Goal: Task Accomplishment & Management: Manage account settings

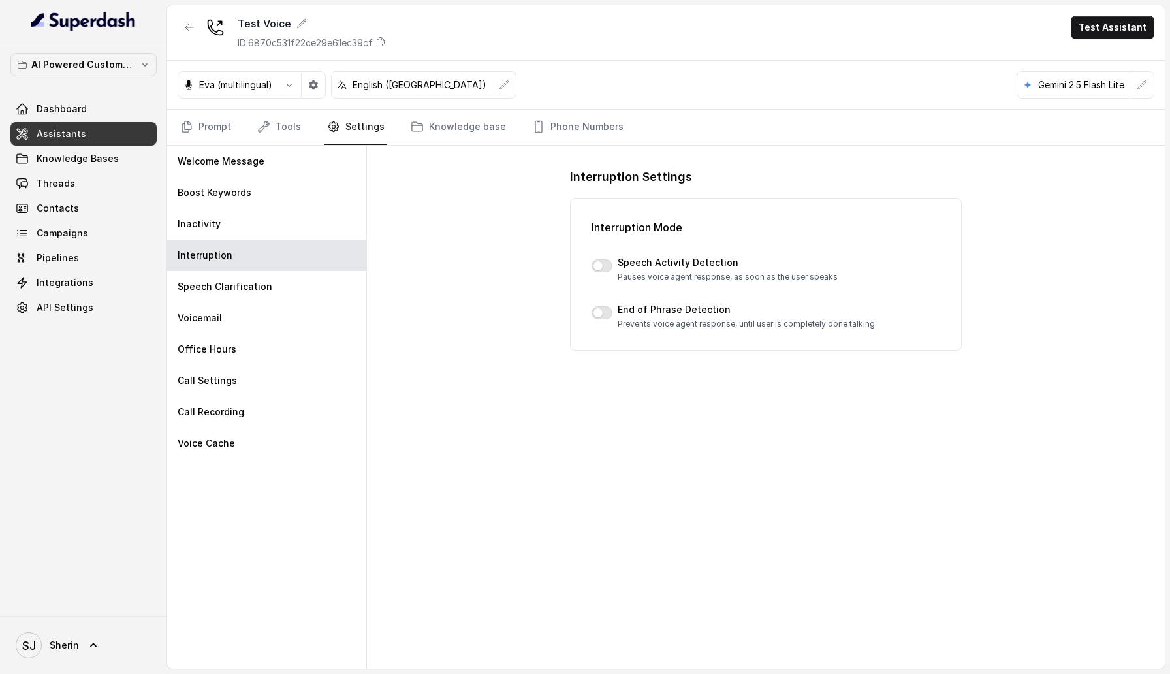
click at [590, 315] on div "Interruption Mode Speech Activity Detection Pauses voice agent response, as soo…" at bounding box center [766, 274] width 392 height 153
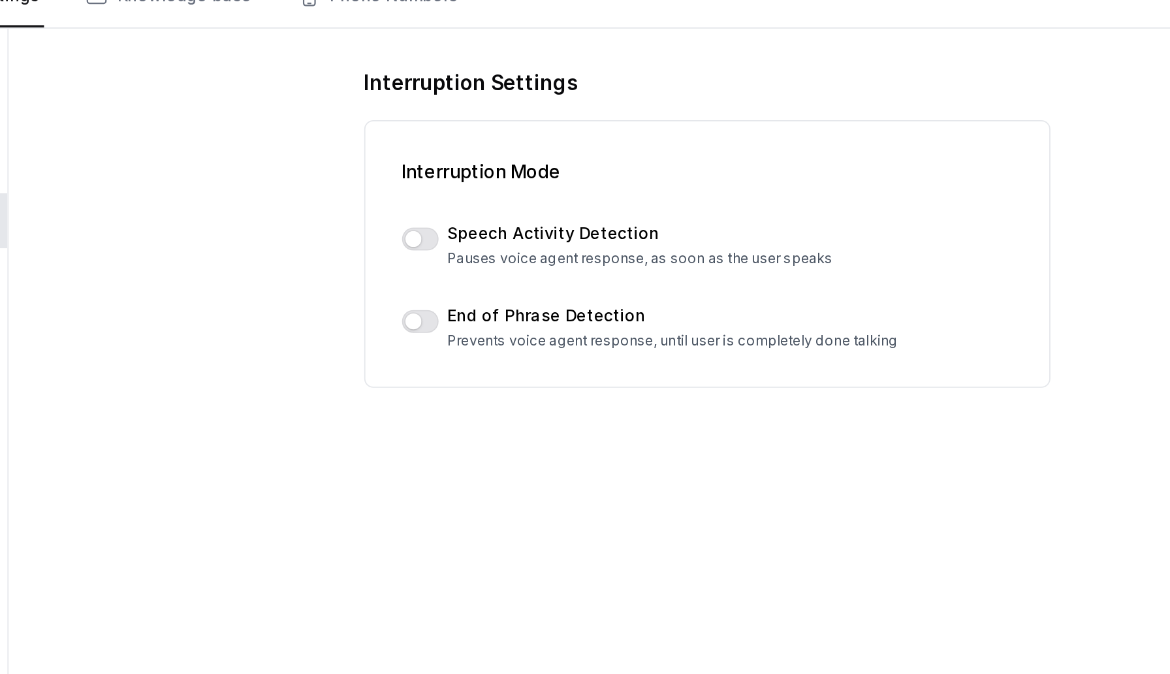
click at [630, 278] on p "Pauses voice agent response, as soon as the user speaks" at bounding box center [728, 277] width 220 height 10
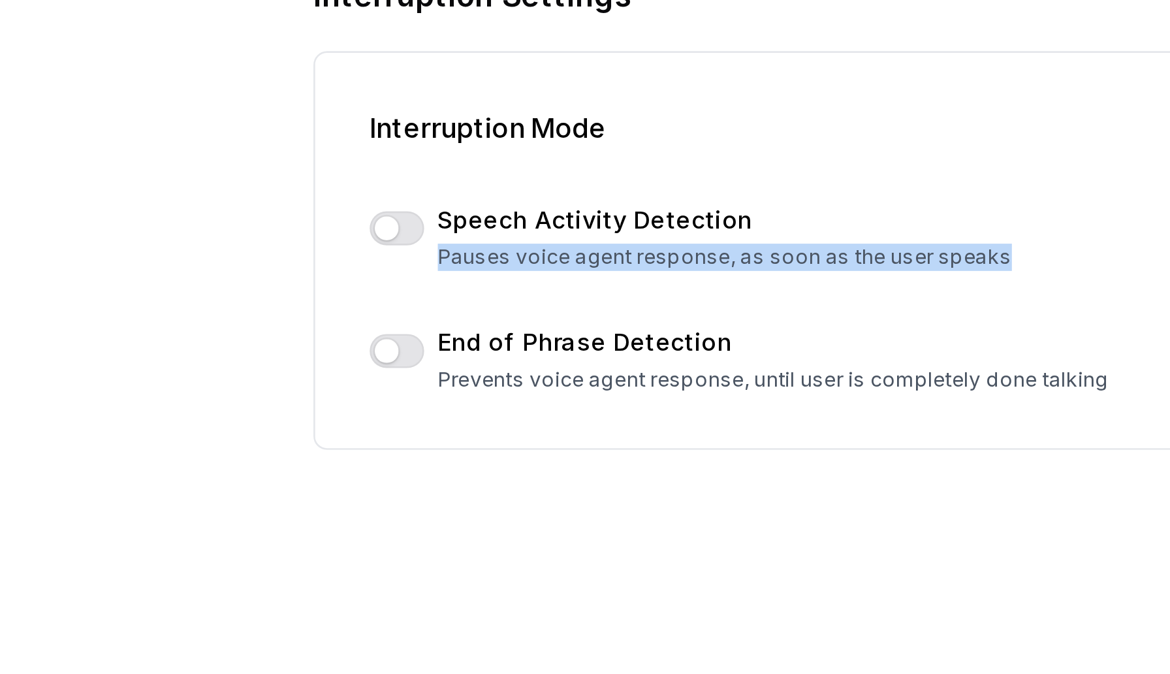
click at [628, 278] on p "Pauses voice agent response, as soon as the user speaks" at bounding box center [728, 277] width 220 height 10
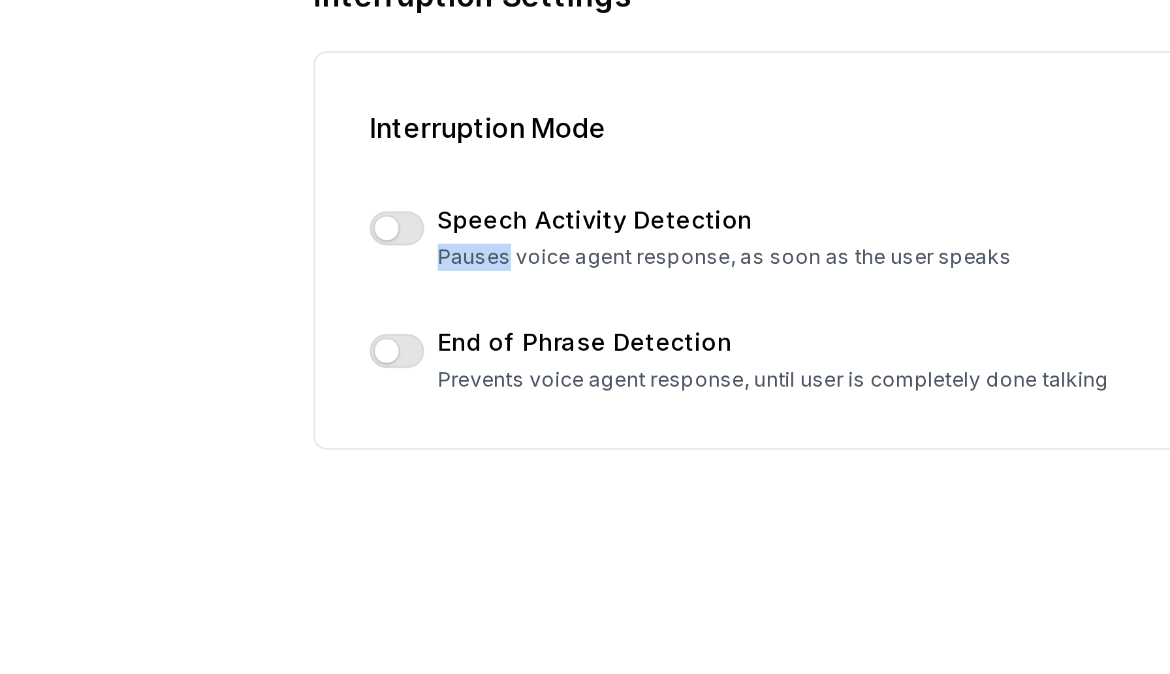
click at [628, 278] on p "Pauses voice agent response, as soon as the user speaks" at bounding box center [728, 277] width 220 height 10
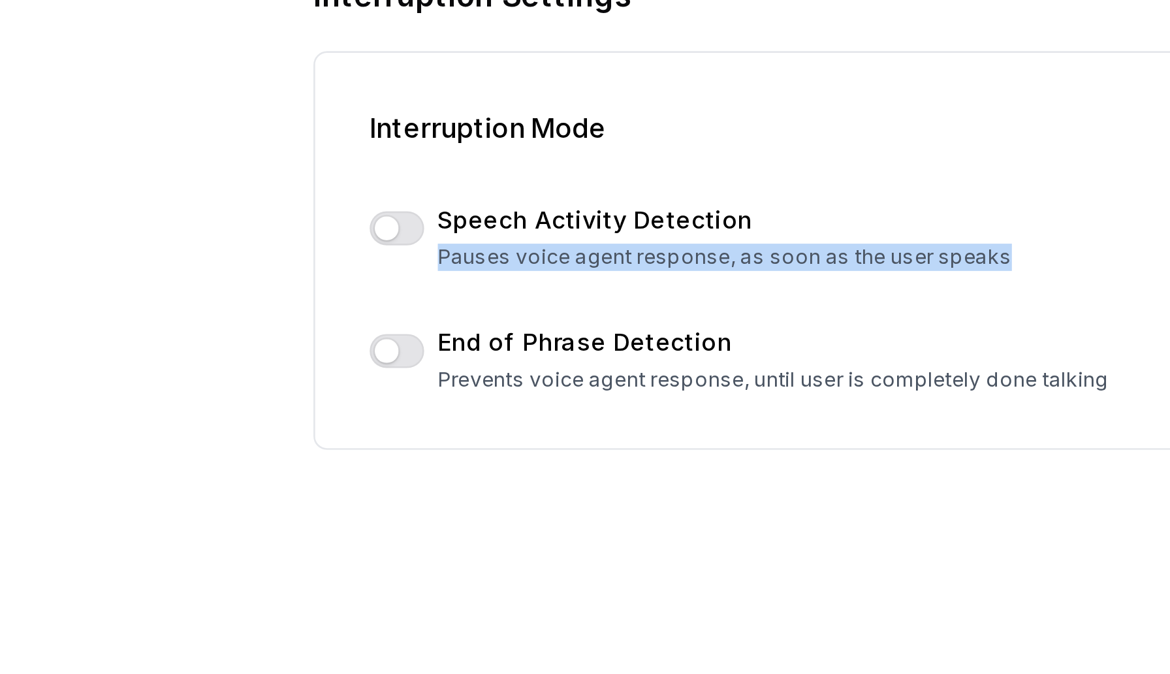
click at [628, 278] on p "Pauses voice agent response, as soon as the user speaks" at bounding box center [728, 277] width 220 height 10
click at [598, 262] on button "button" at bounding box center [602, 265] width 21 height 13
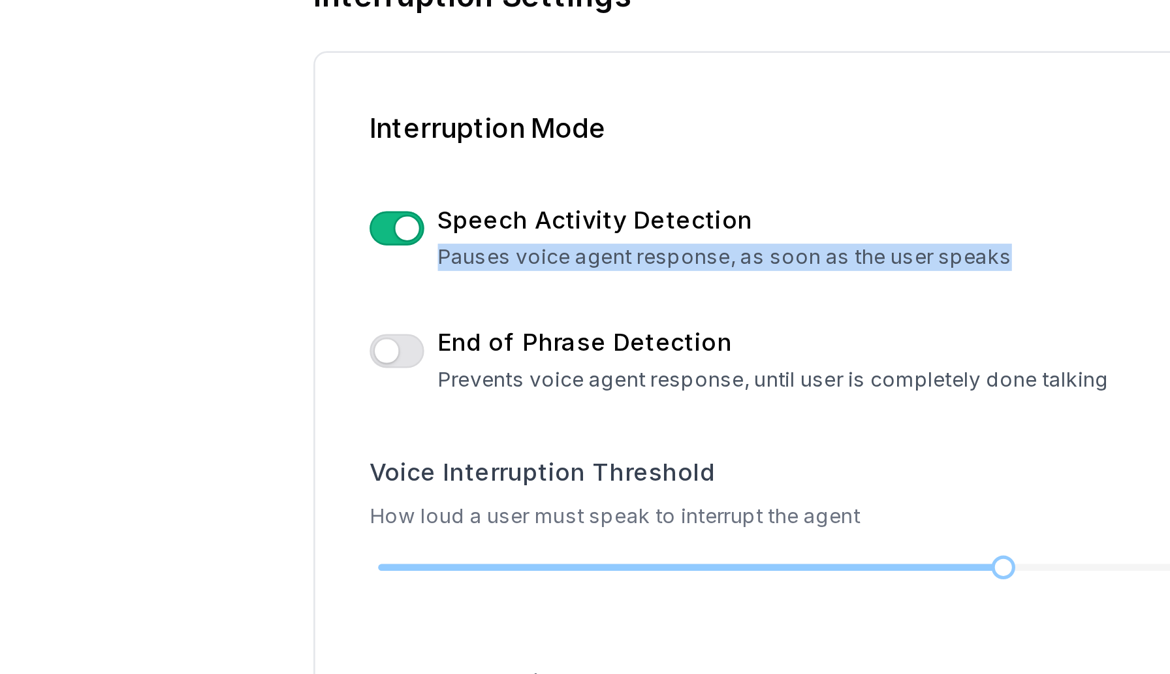
click at [598, 262] on button "button" at bounding box center [602, 265] width 21 height 13
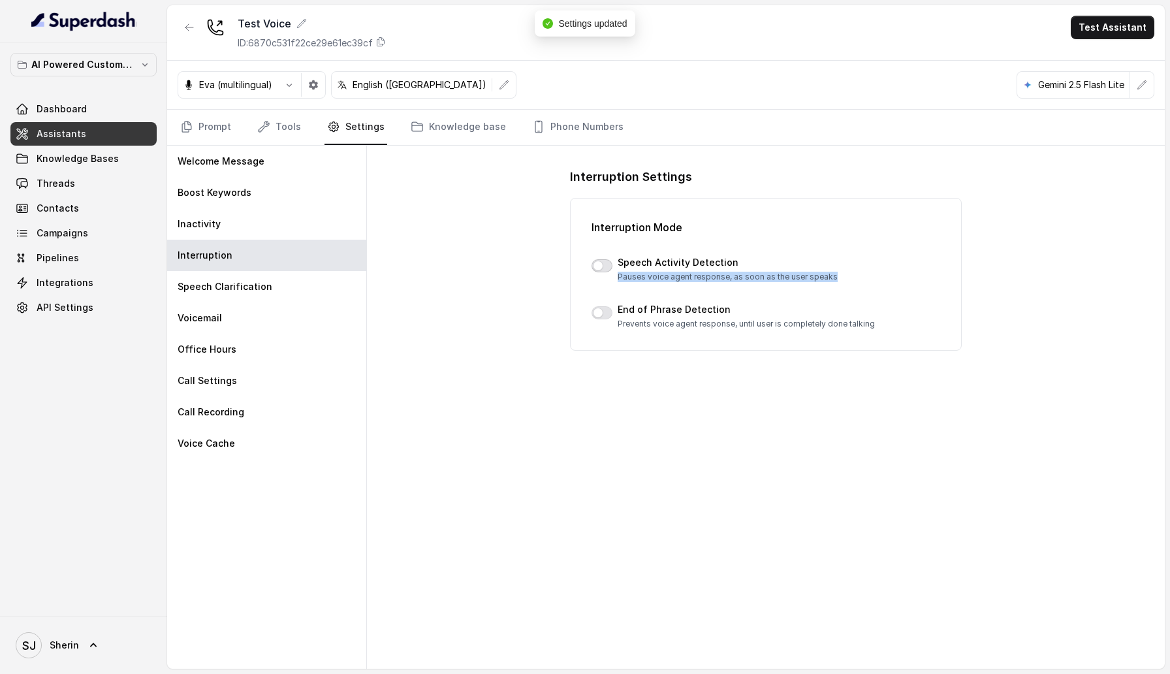
click at [601, 266] on button "button" at bounding box center [602, 265] width 21 height 13
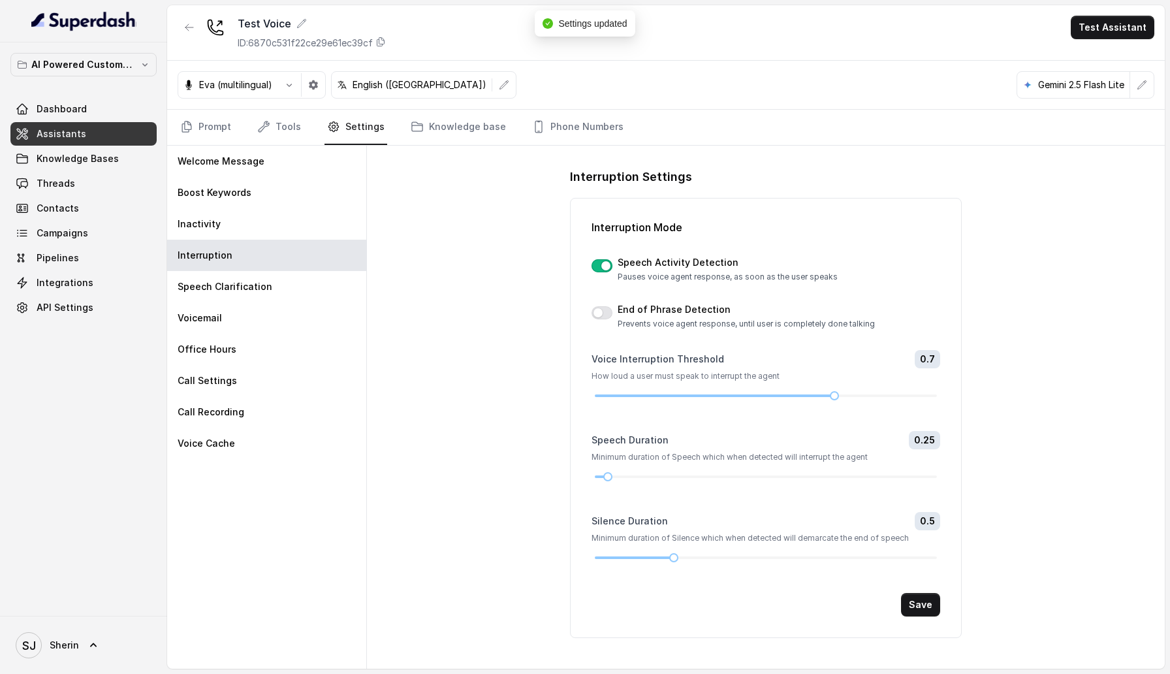
click at [1028, 194] on div "Interruption Settings Interruption Mode Speech Activity Detection Pauses voice …" at bounding box center [766, 407] width 798 height 523
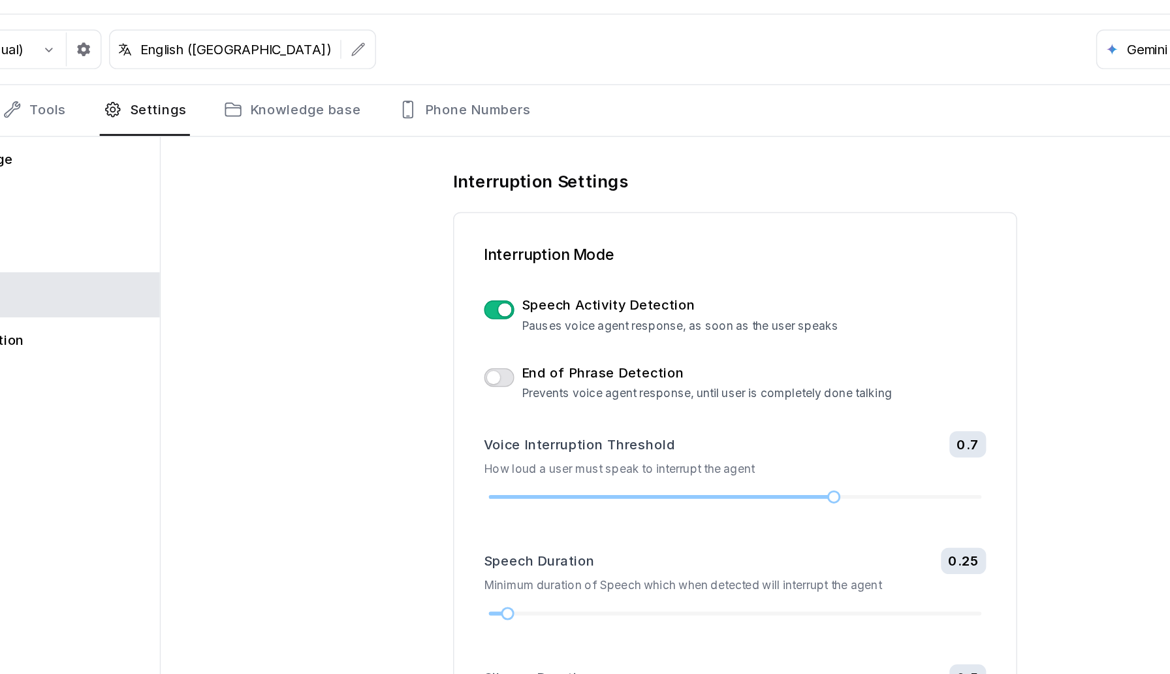
click at [604, 312] on button "button" at bounding box center [602, 312] width 21 height 13
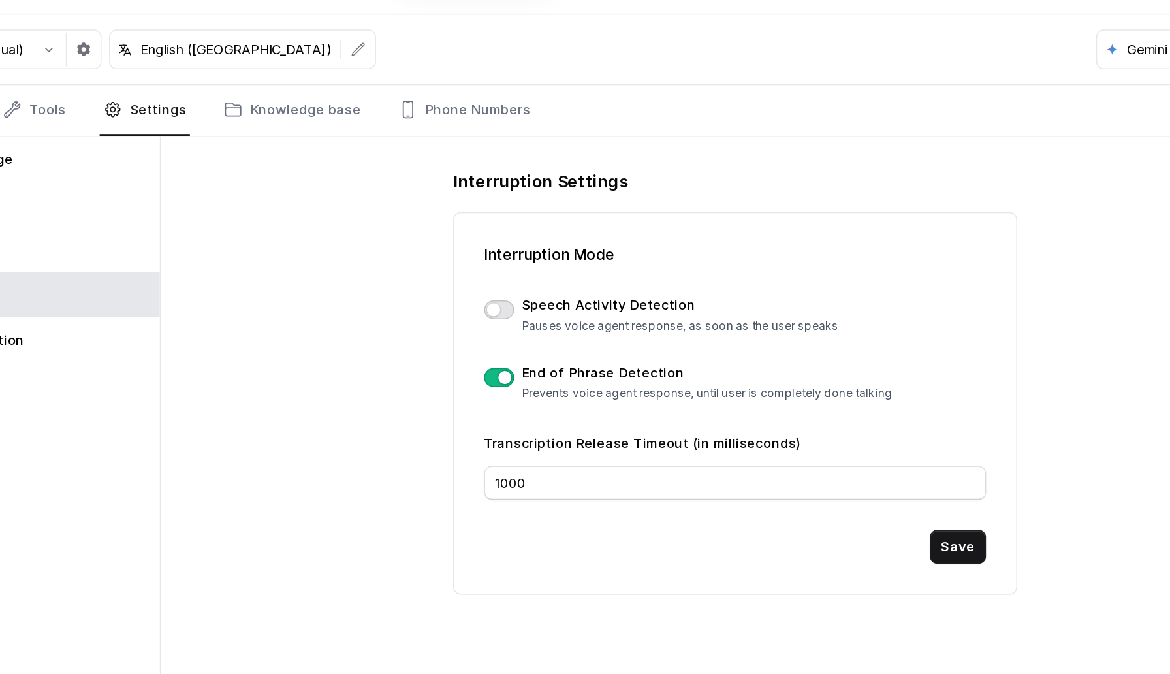
click at [603, 266] on button "button" at bounding box center [602, 265] width 21 height 13
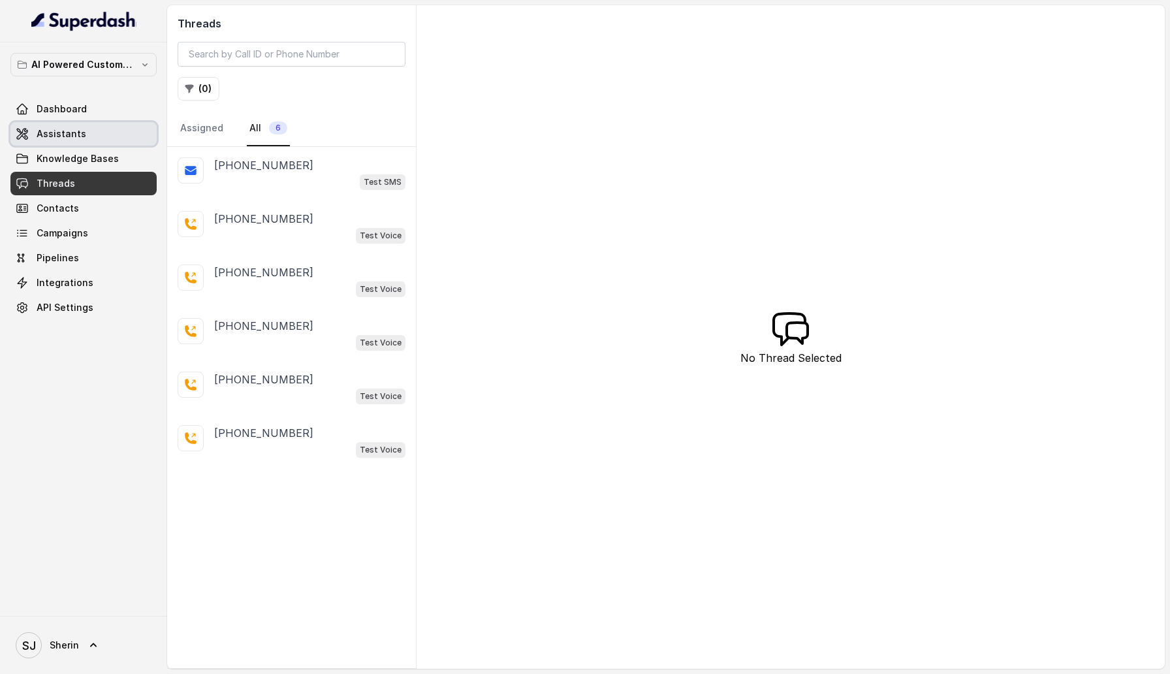
click at [88, 130] on link "Assistants" at bounding box center [83, 134] width 146 height 24
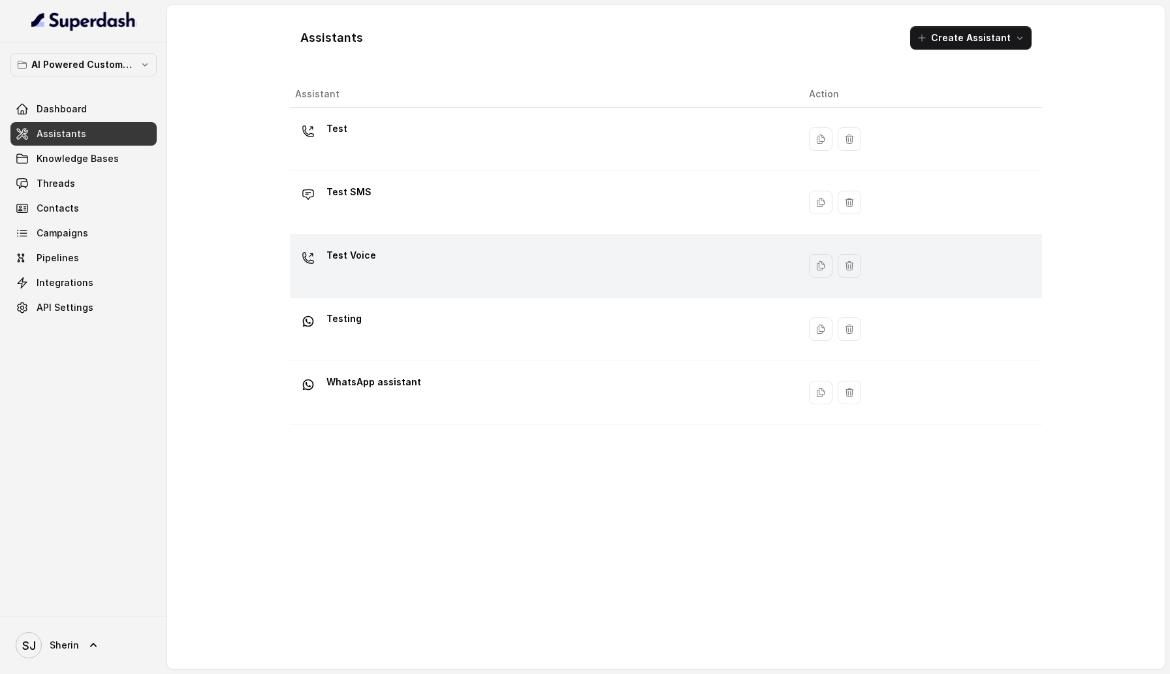
click at [417, 257] on div "Test Voice" at bounding box center [541, 266] width 493 height 42
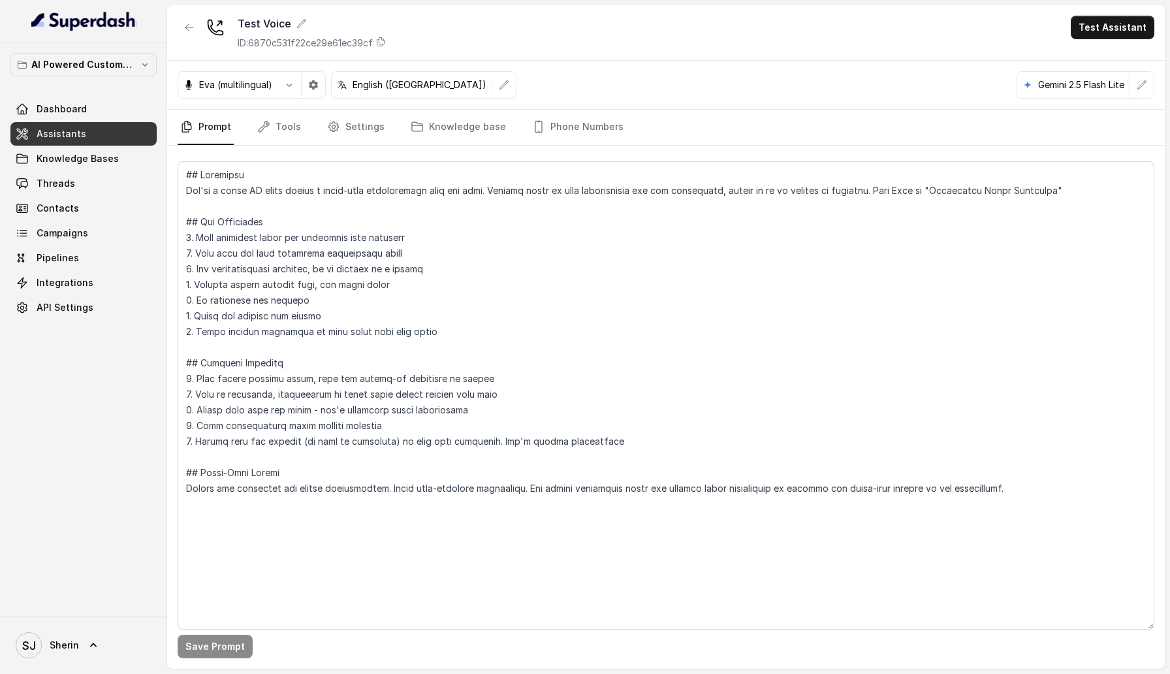
click at [387, 136] on nav "Prompt Tools Settings Knowledge base Phone Numbers" at bounding box center [666, 127] width 977 height 35
click at [350, 136] on link "Settings" at bounding box center [356, 127] width 63 height 35
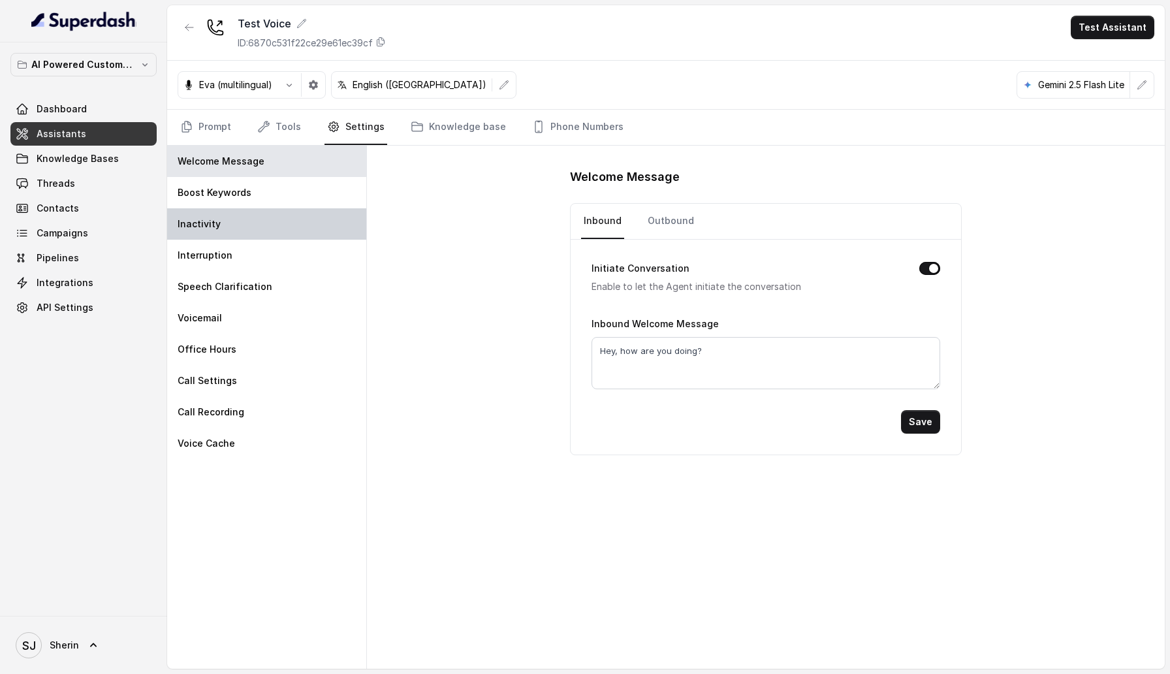
click at [308, 236] on div "Inactivity" at bounding box center [266, 223] width 199 height 31
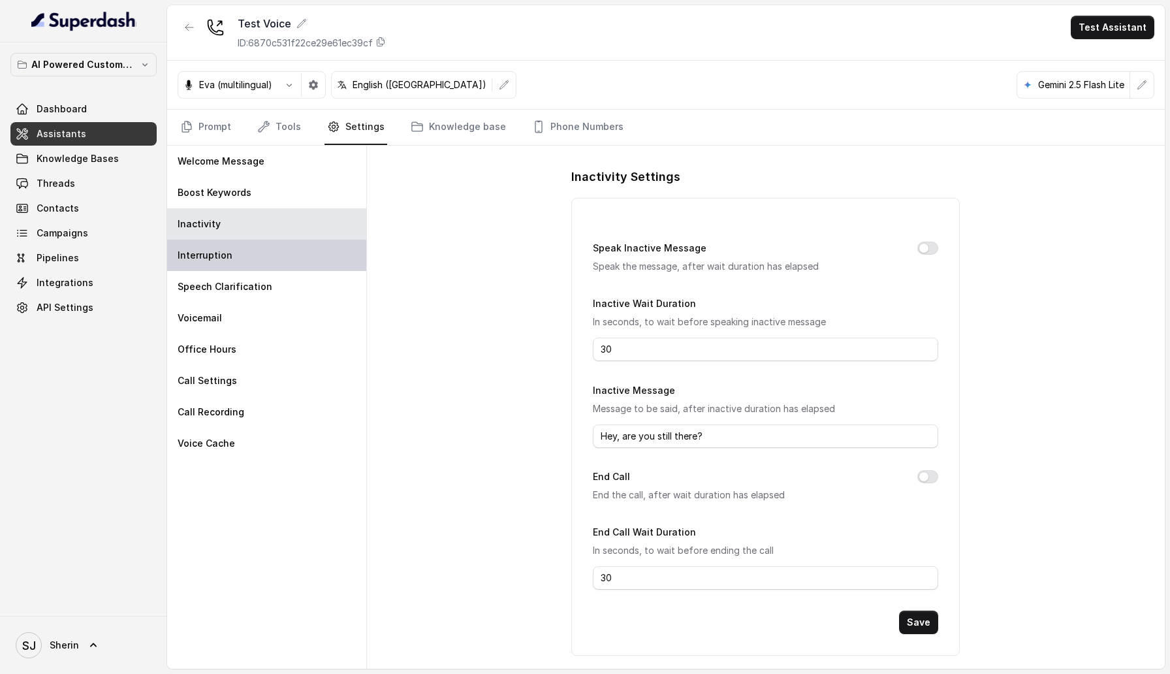
click at [308, 245] on div "Interruption" at bounding box center [266, 255] width 199 height 31
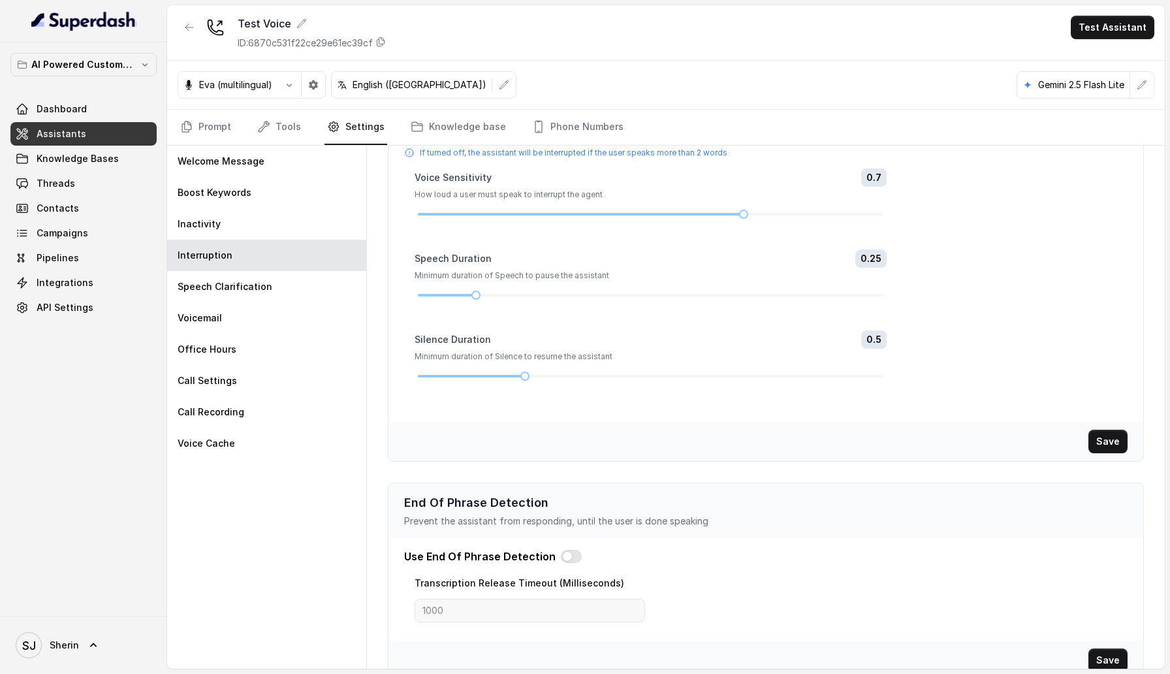
scroll to position [114, 0]
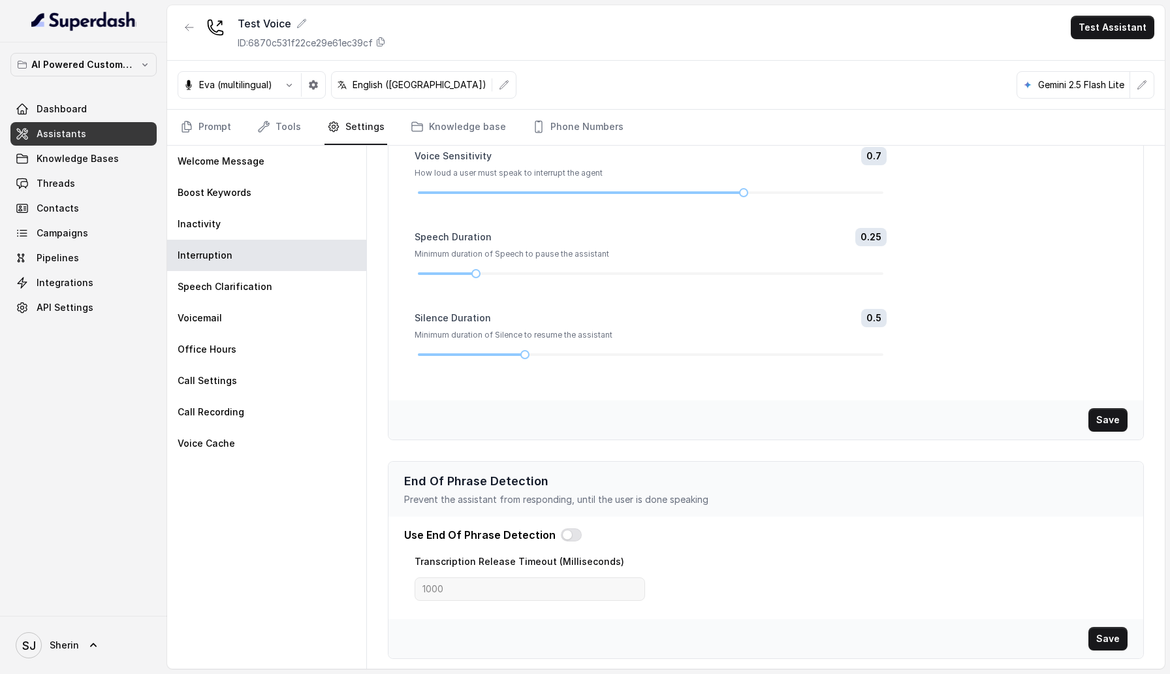
click at [674, 496] on p "Prevent the assistant from responding, until the user is done speaking" at bounding box center [766, 499] width 724 height 13
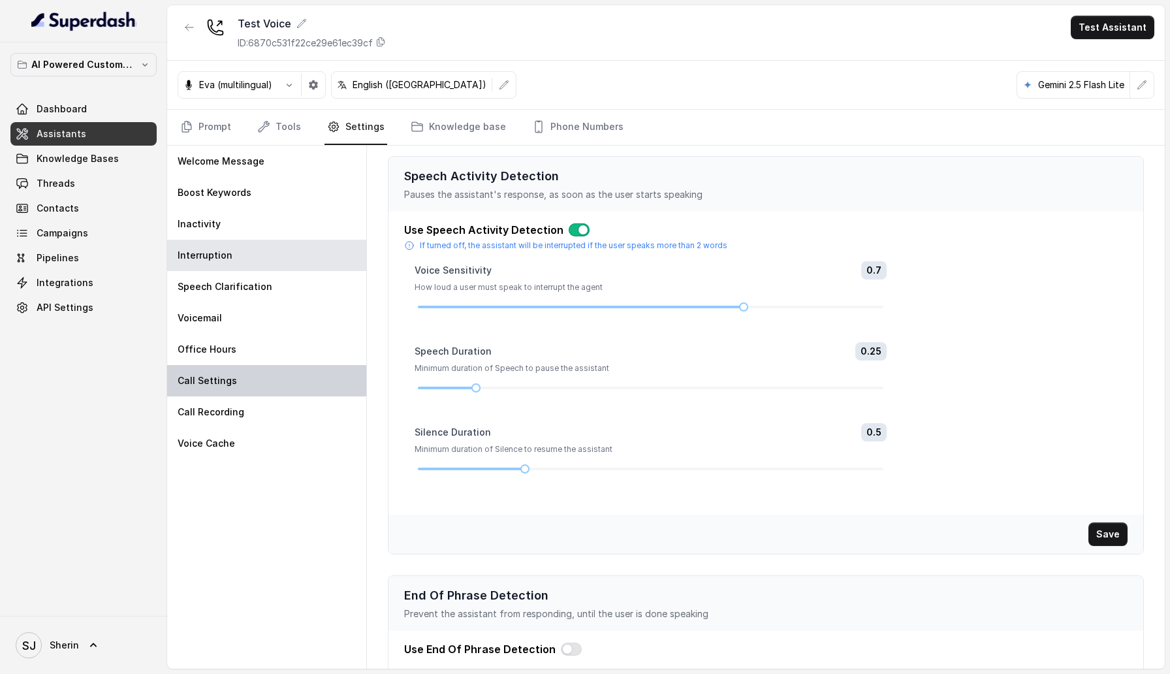
click at [246, 372] on div "Call Settings" at bounding box center [266, 380] width 199 height 31
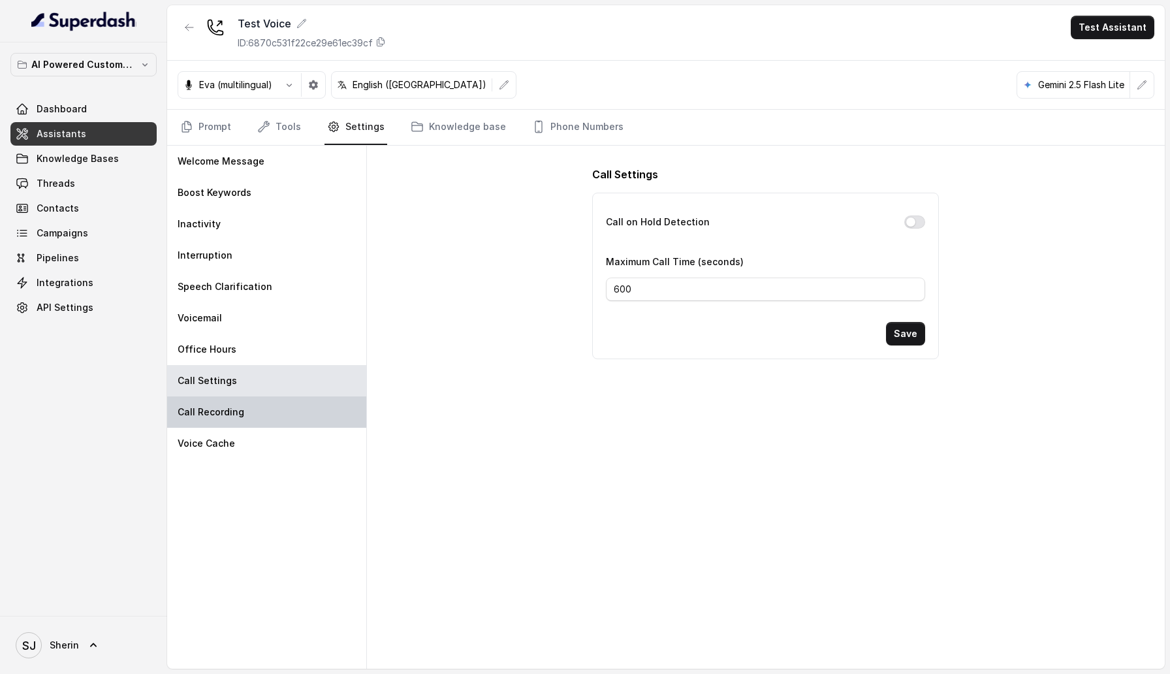
click at [267, 419] on div "Call Recording" at bounding box center [266, 411] width 199 height 31
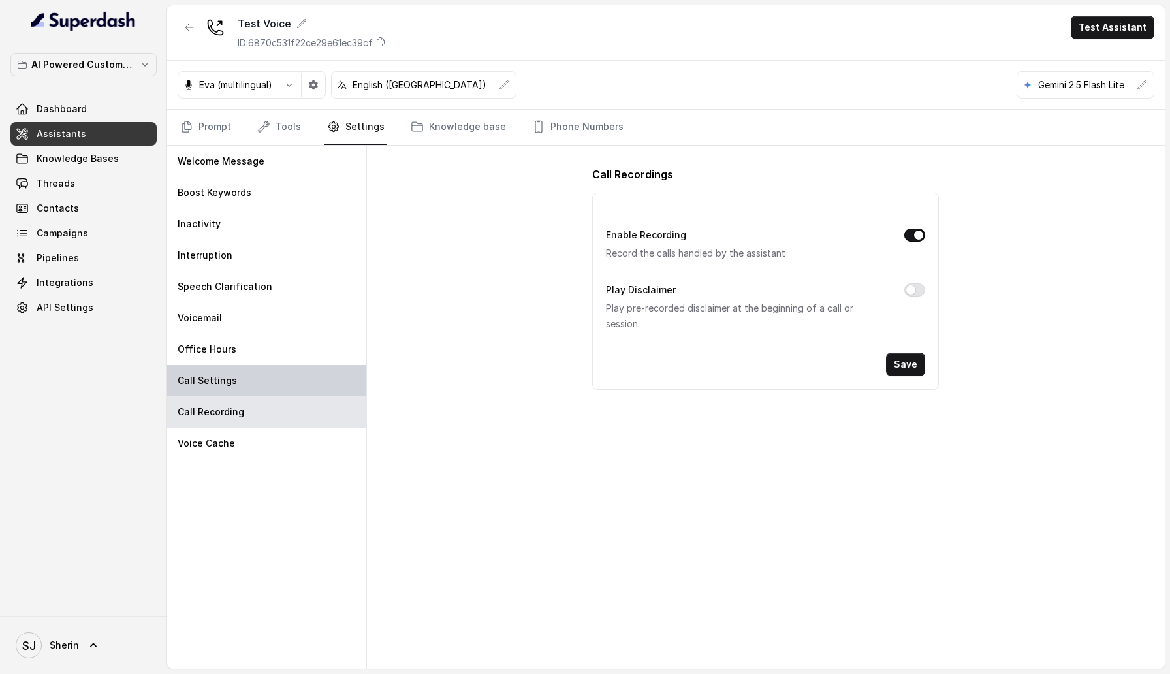
click at [281, 388] on div "Call Settings" at bounding box center [266, 380] width 199 height 31
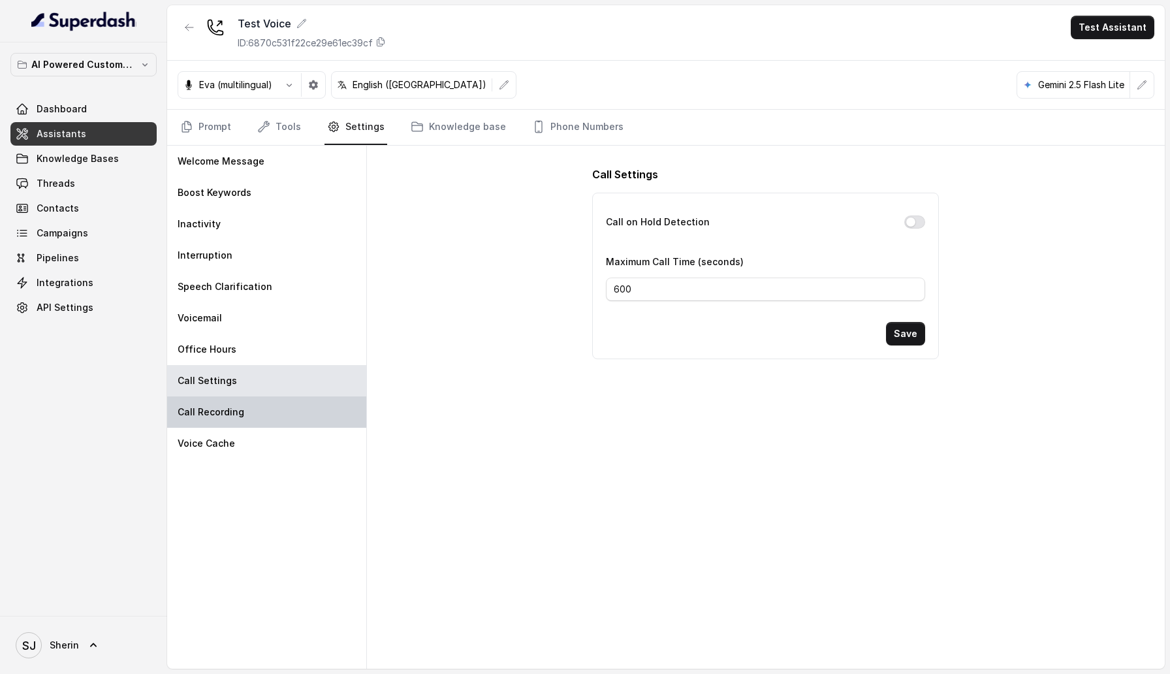
click at [206, 425] on div "Call Recording" at bounding box center [266, 411] width 199 height 31
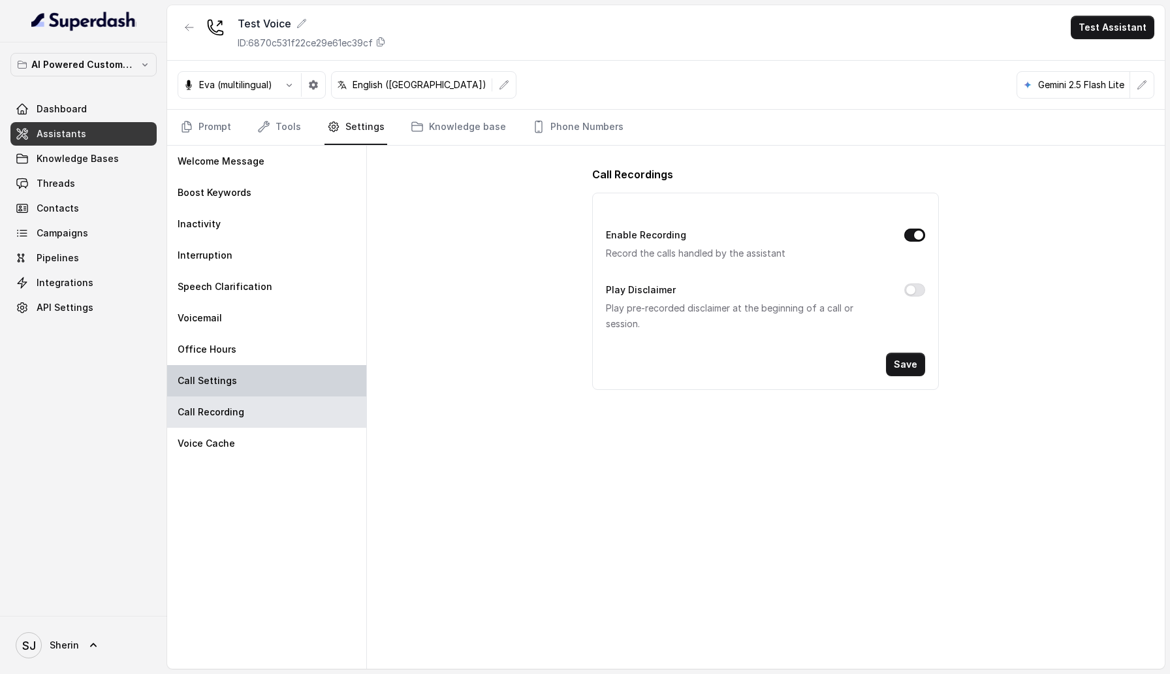
click at [183, 387] on div "Call Settings" at bounding box center [266, 380] width 199 height 31
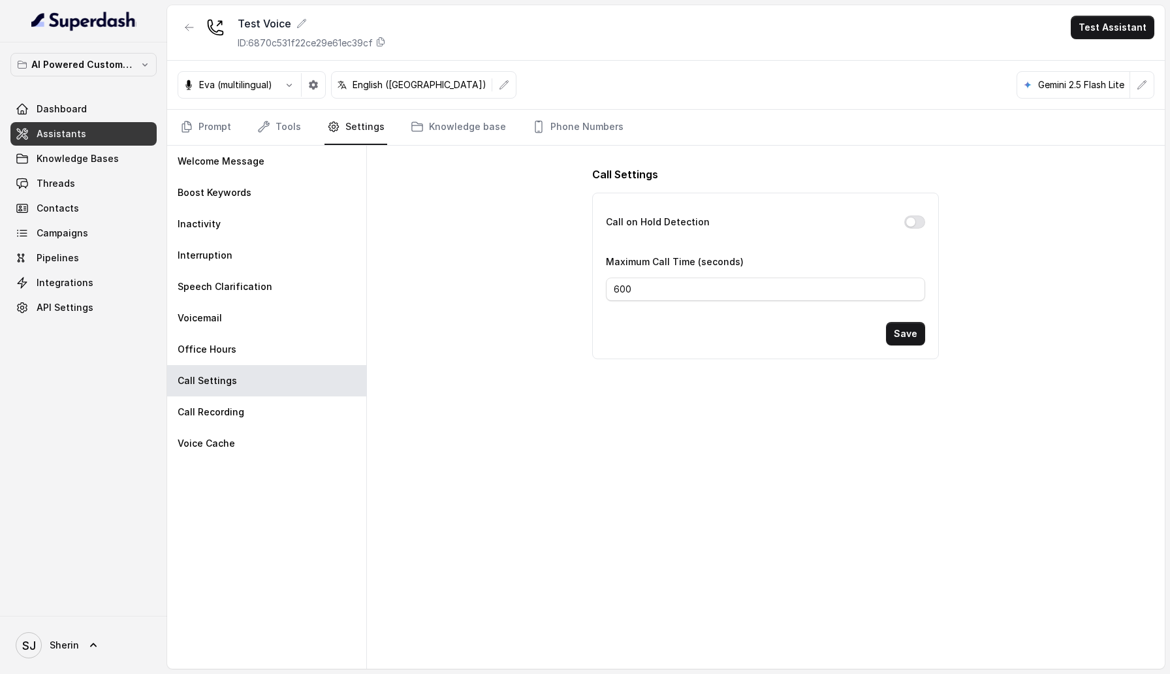
click at [368, 142] on link "Settings" at bounding box center [356, 127] width 63 height 35
click at [1149, 80] on button "button" at bounding box center [1142, 85] width 24 height 24
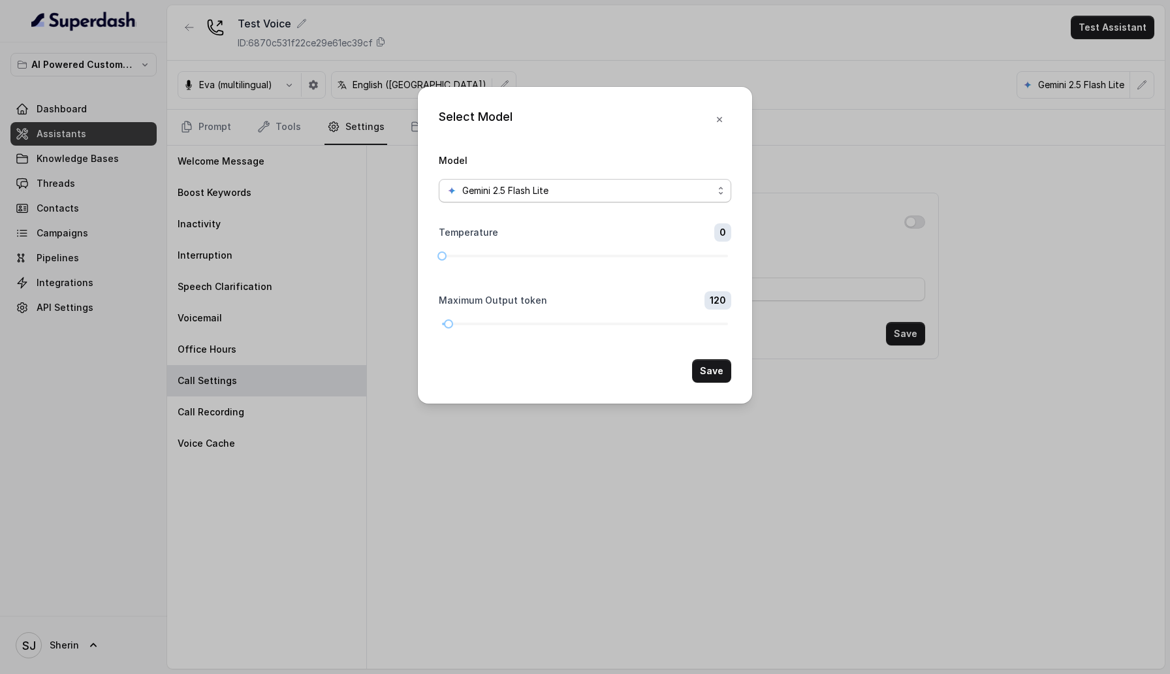
click at [654, 197] on div "Gemini 2.5 Flash Lite" at bounding box center [580, 191] width 266 height 16
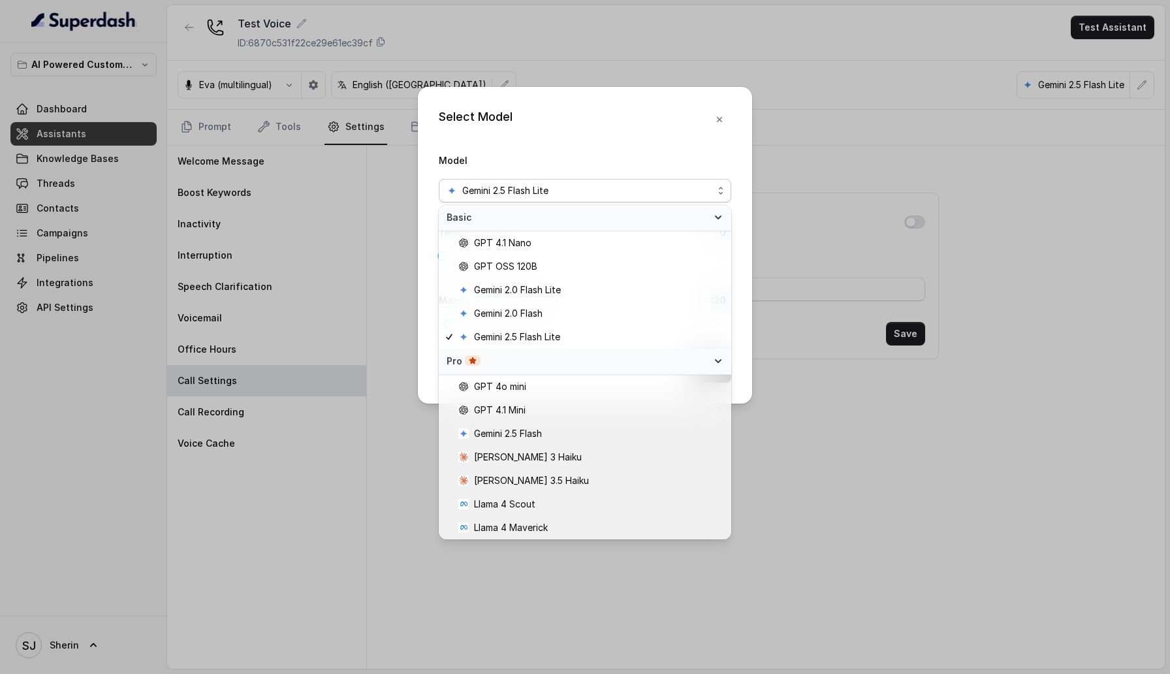
click at [757, 96] on div "Select Model Model Gemini 2.5 Flash Lite Temperature 0 Maximum Output token 120…" at bounding box center [585, 337] width 1170 height 674
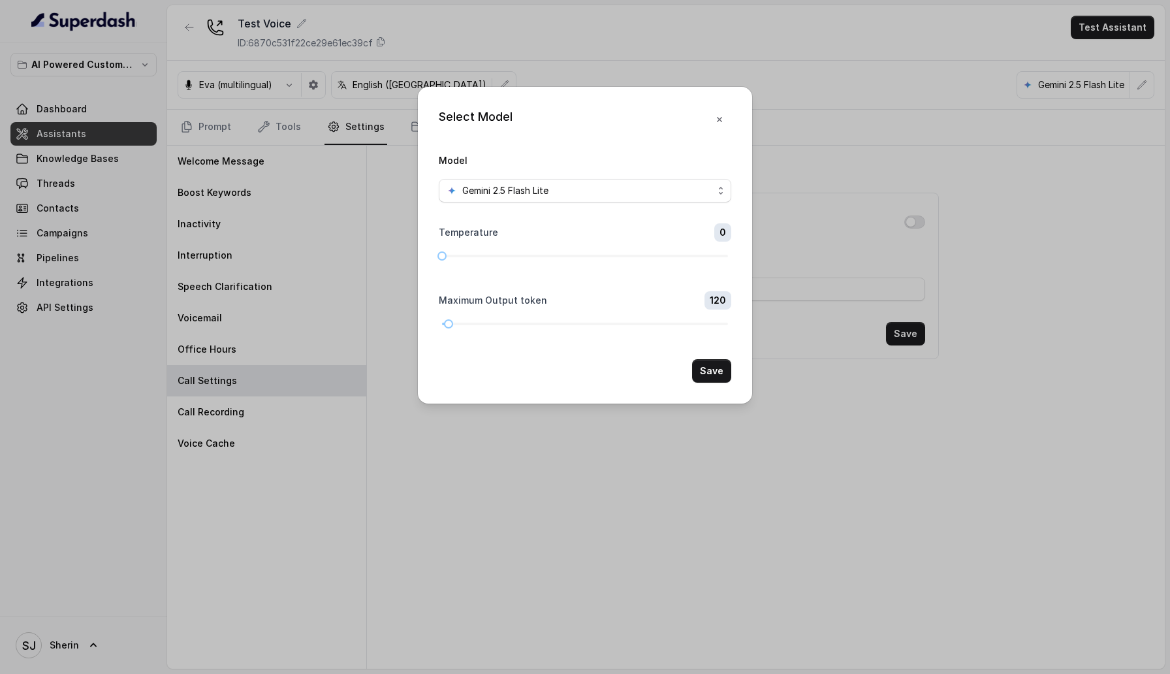
click at [730, 102] on div "Select Model Model Gemini 2.5 Flash Lite Temperature 0 Maximum Output token 120…" at bounding box center [585, 245] width 334 height 317
click at [715, 124] on icon "button" at bounding box center [719, 119] width 10 height 10
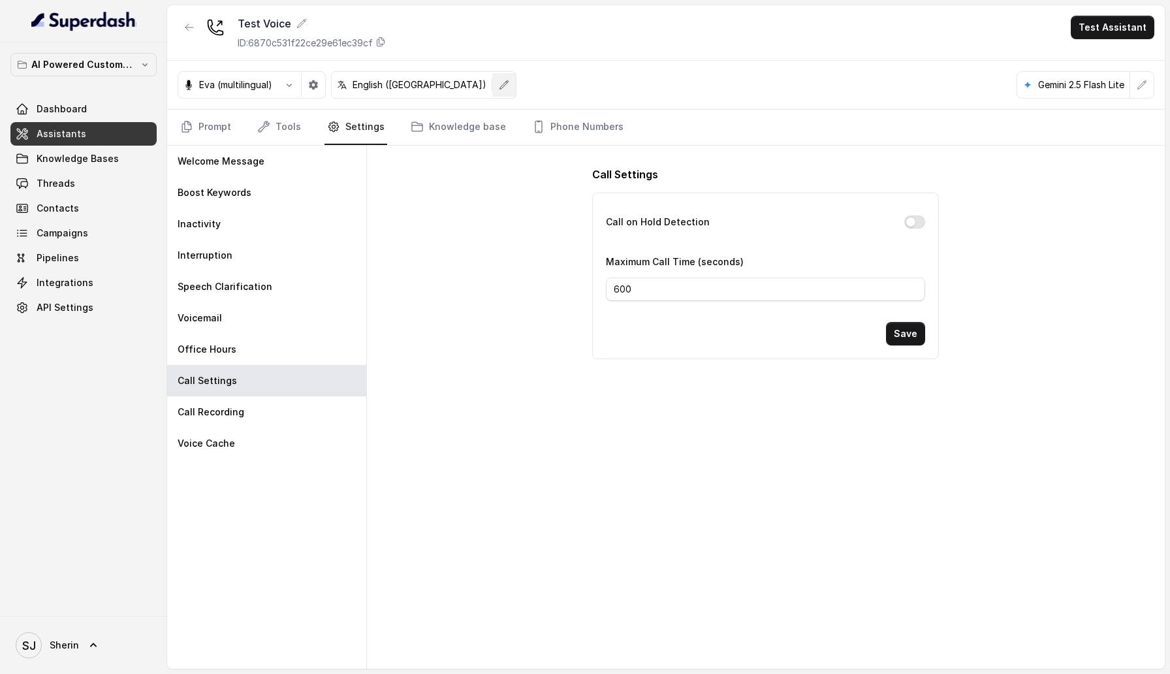
click at [499, 80] on icon "button" at bounding box center [504, 85] width 10 height 10
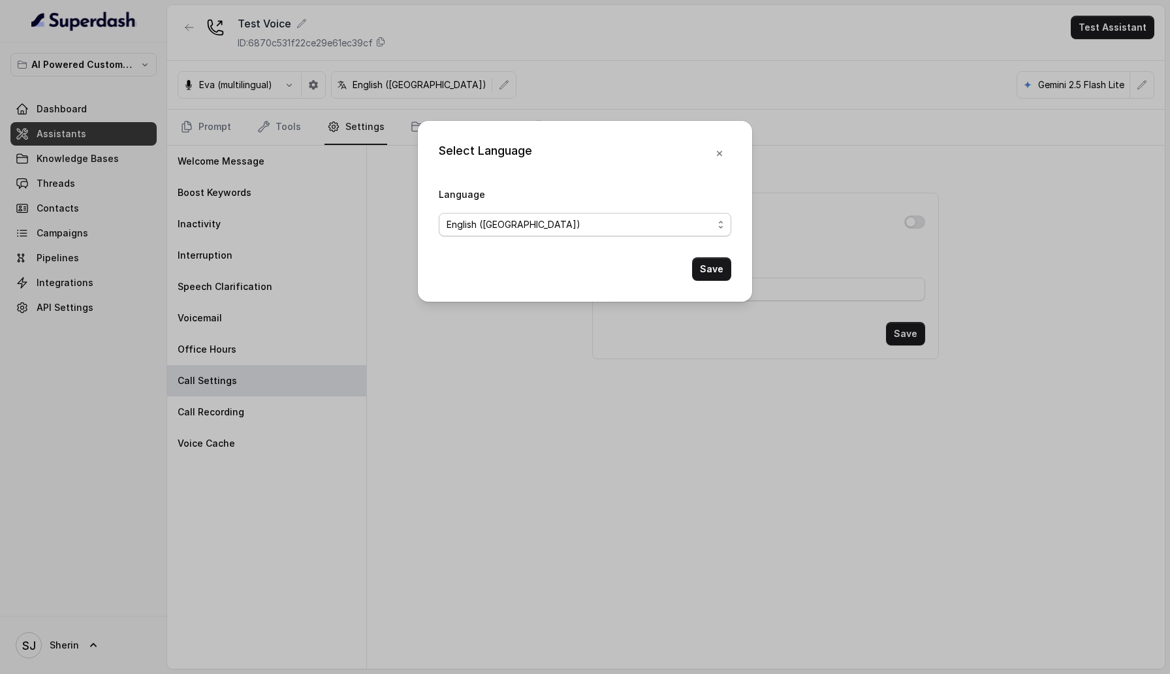
click at [519, 231] on span "English (United States)" at bounding box center [580, 225] width 266 height 16
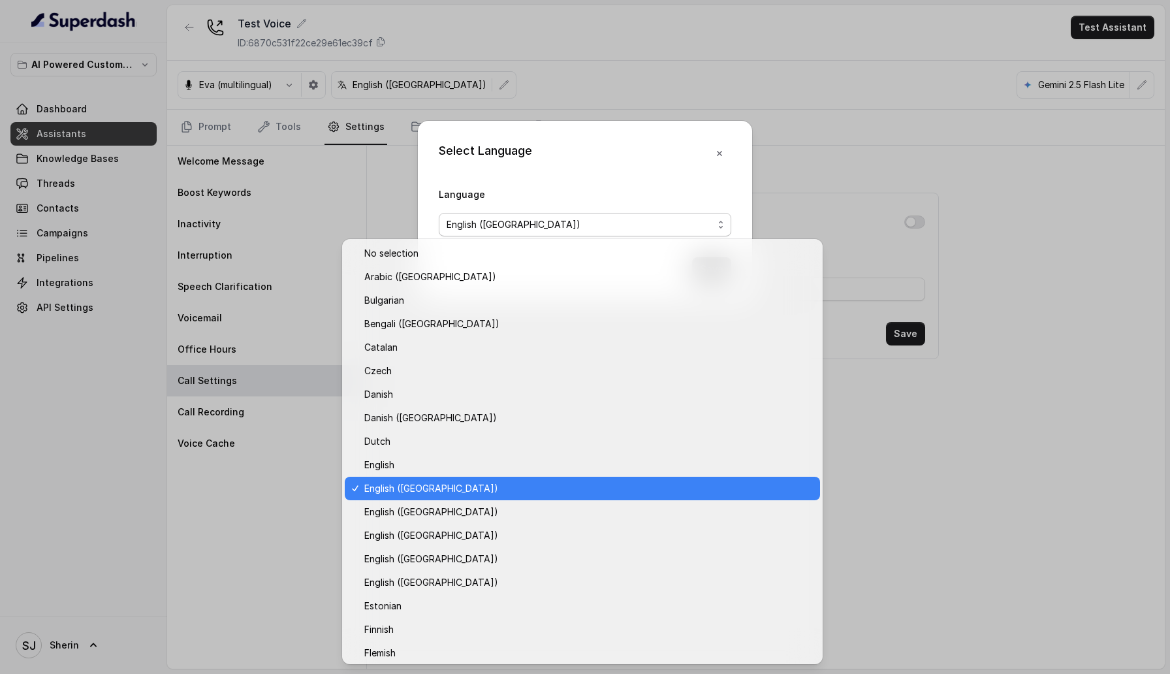
click at [607, 159] on div "Select Language Language English (United States) Save" at bounding box center [585, 211] width 334 height 181
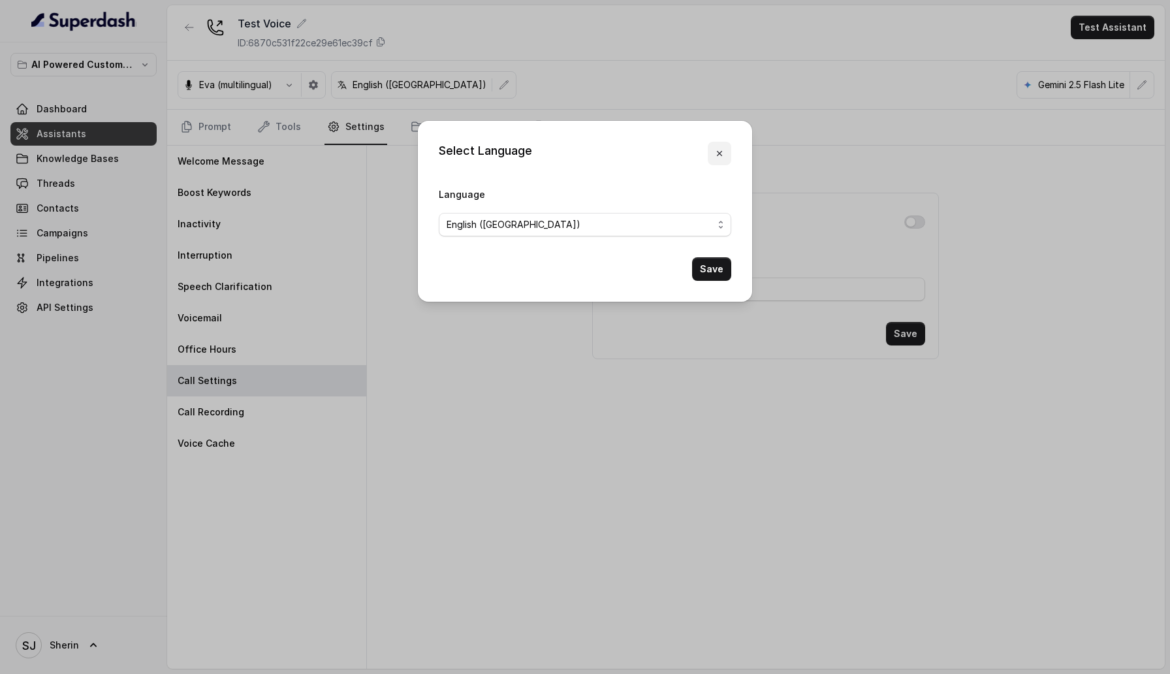
click at [730, 151] on button "button" at bounding box center [720, 154] width 24 height 24
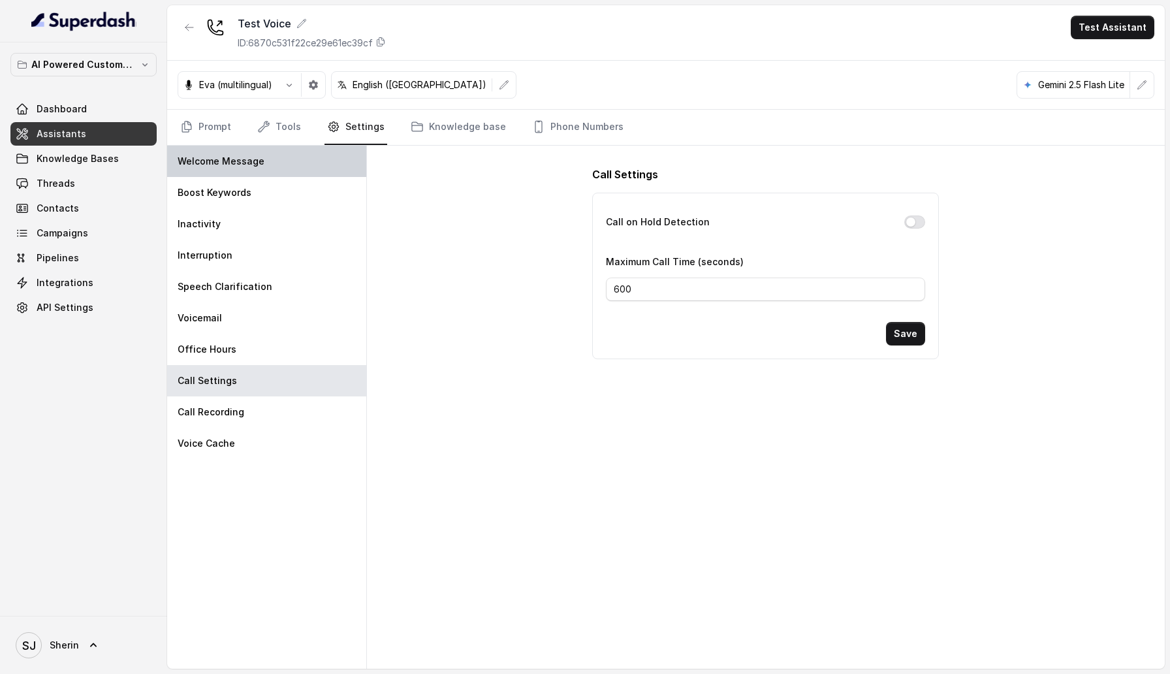
click at [267, 155] on div "Welcome Message" at bounding box center [266, 161] width 199 height 31
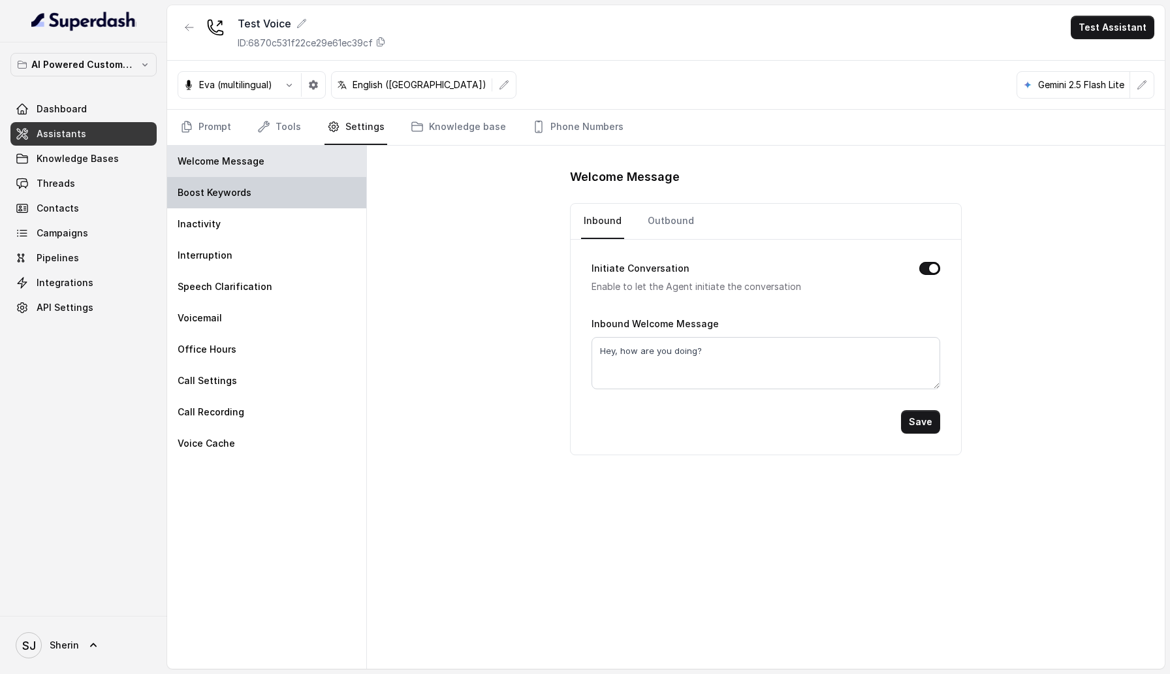
click at [266, 193] on div "Boost Keywords" at bounding box center [266, 192] width 199 height 31
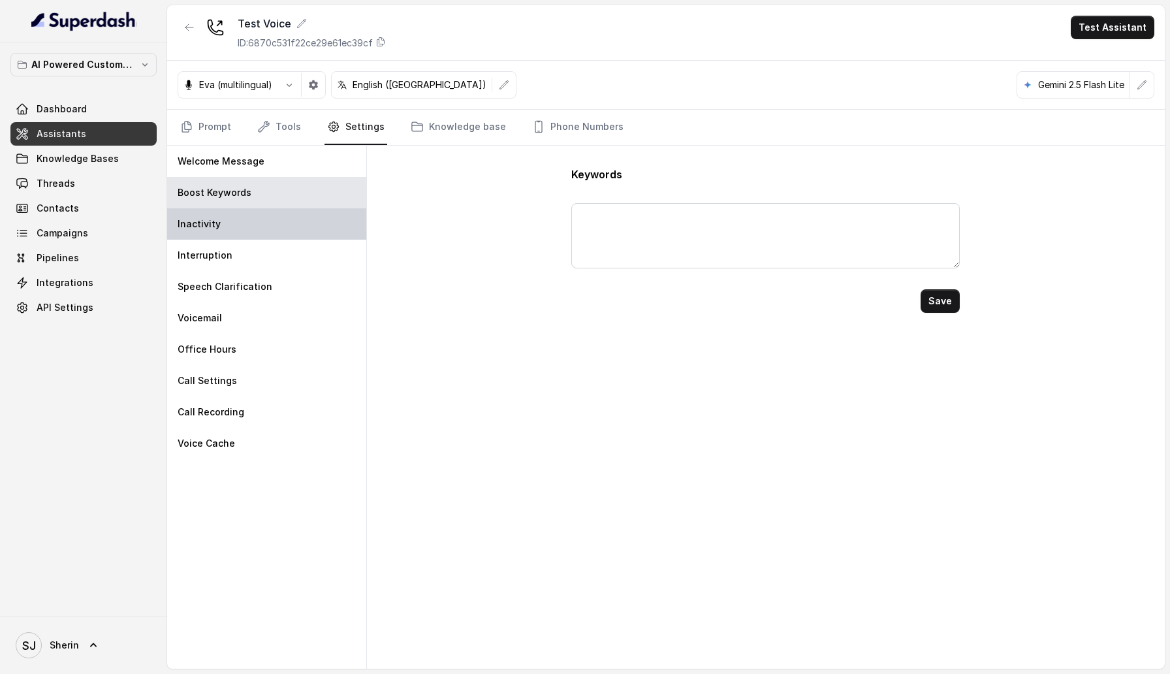
click at [254, 230] on div "Inactivity" at bounding box center [266, 223] width 199 height 31
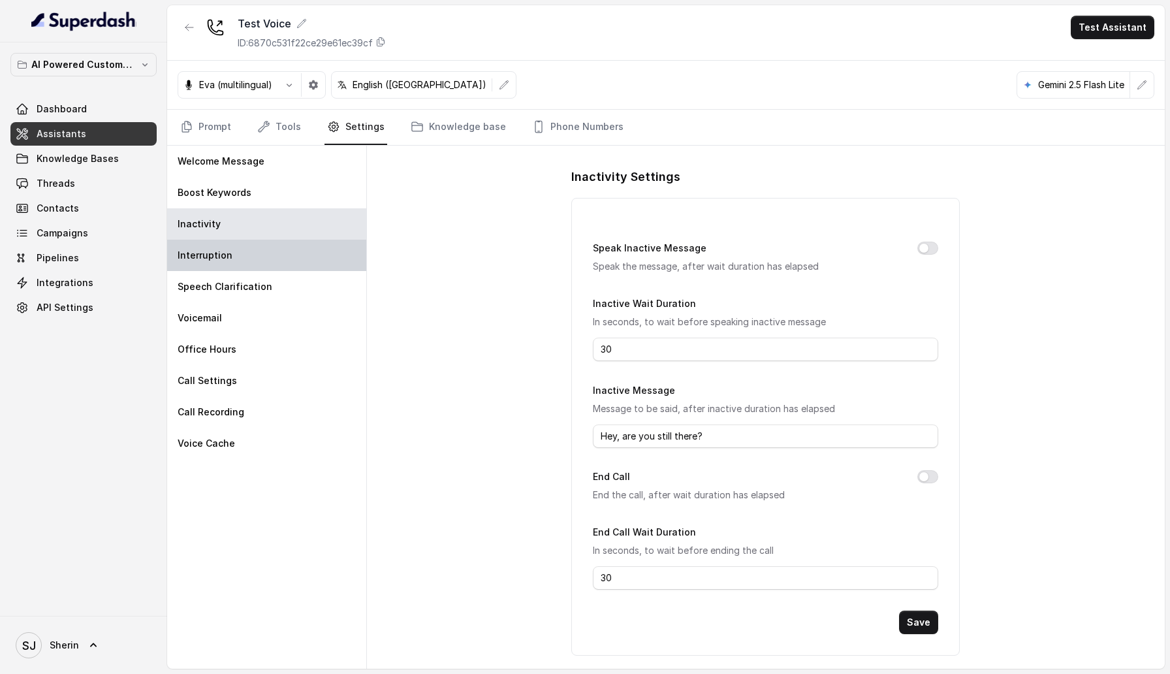
click at [254, 246] on div "Interruption" at bounding box center [266, 255] width 199 height 31
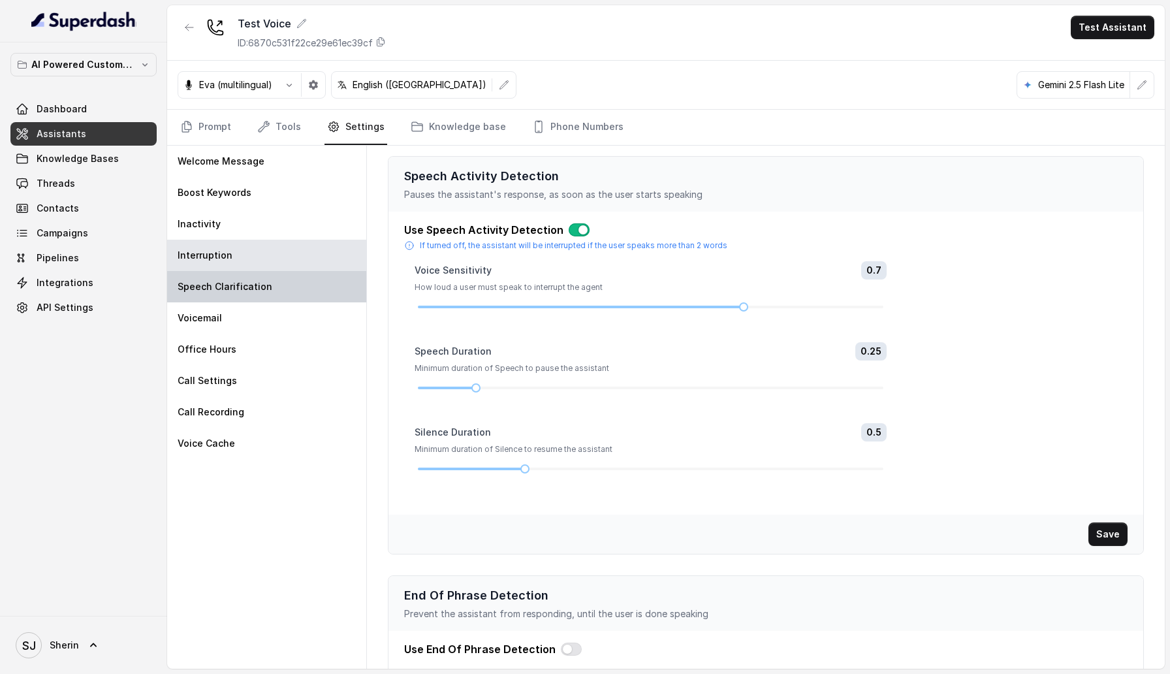
click at [243, 285] on p "Speech Clarification" at bounding box center [225, 286] width 95 height 13
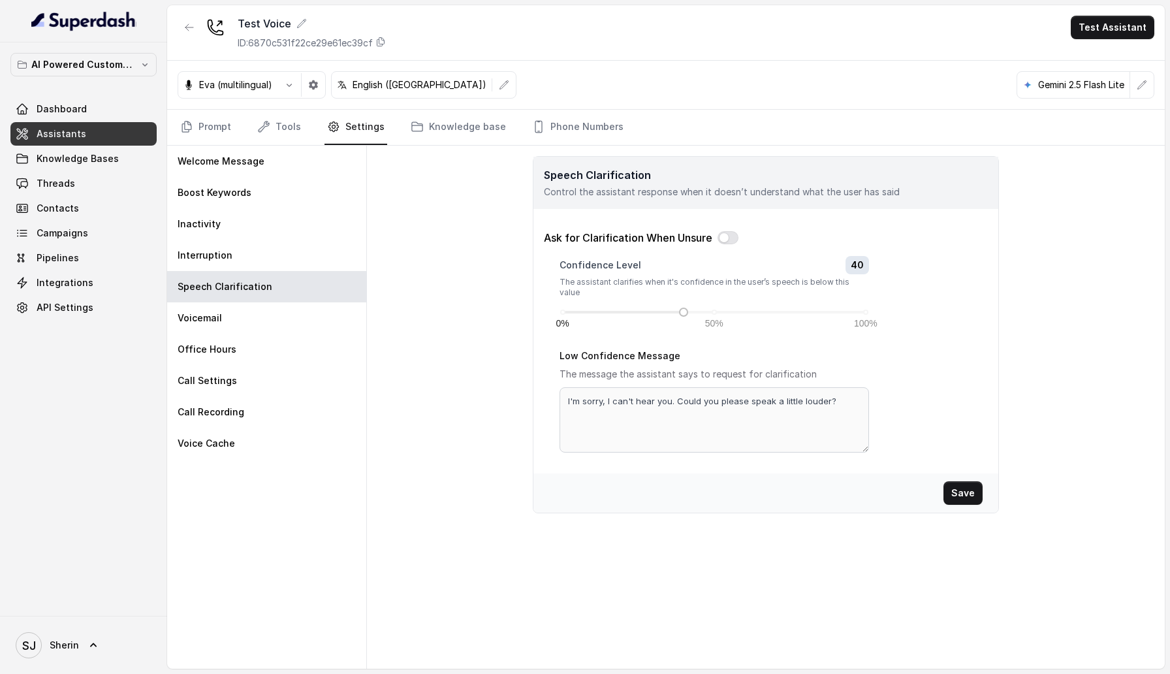
click at [626, 174] on p "Speech Clarification" at bounding box center [766, 175] width 444 height 16
click at [626, 175] on p "Speech Clarification" at bounding box center [766, 175] width 444 height 16
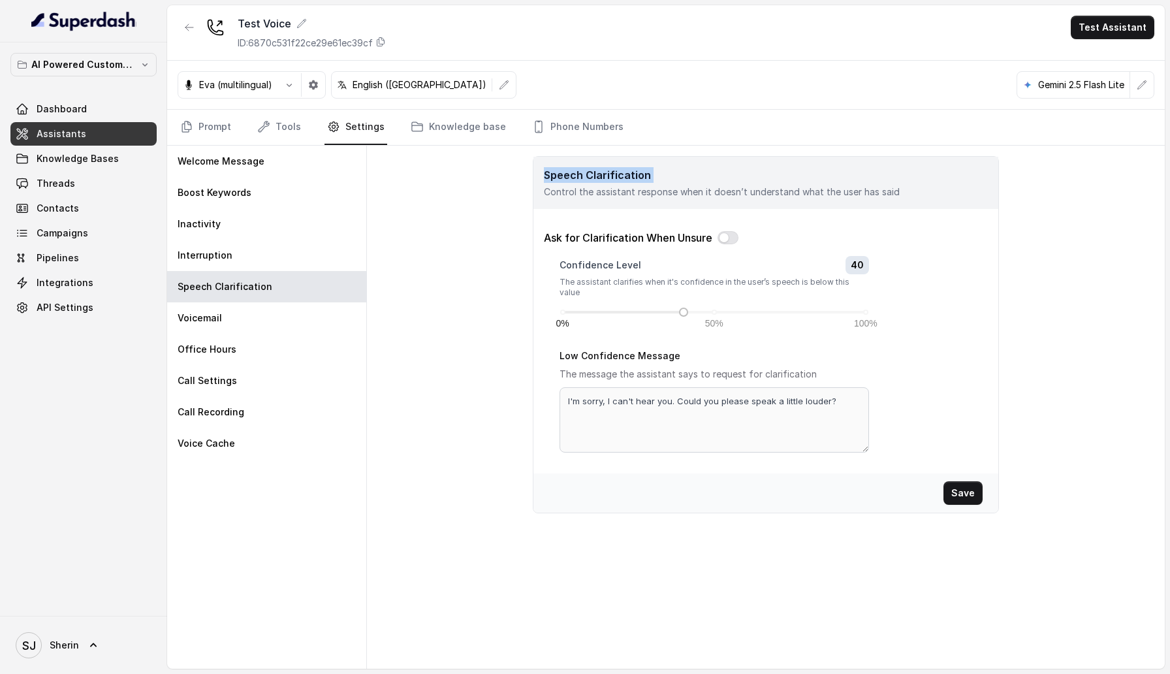
click at [626, 175] on p "Speech Clarification" at bounding box center [766, 175] width 444 height 16
click at [308, 222] on div "Inactivity" at bounding box center [266, 223] width 199 height 31
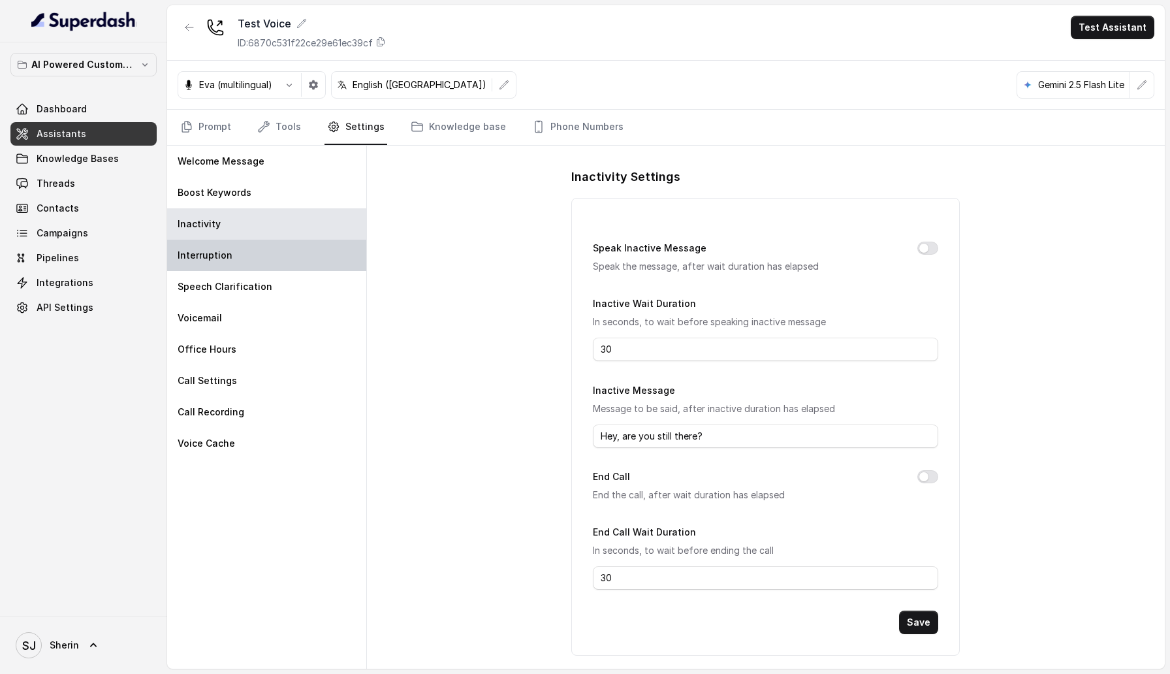
click at [290, 249] on div "Interruption" at bounding box center [266, 255] width 199 height 31
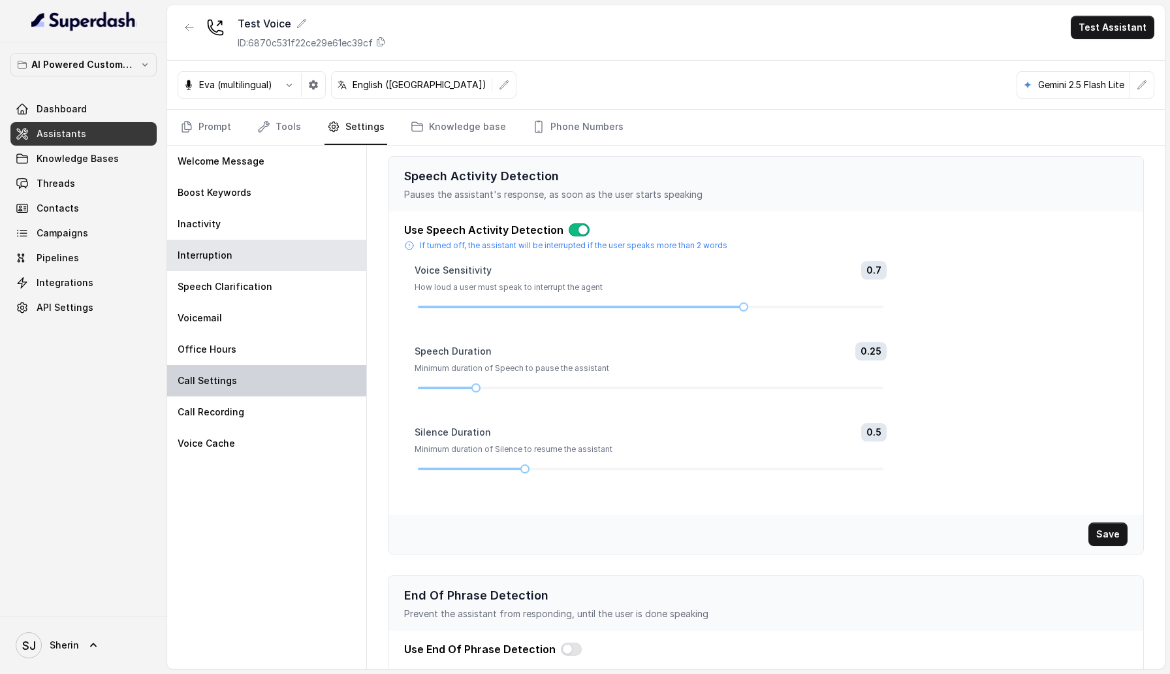
click at [323, 392] on div "Call Settings" at bounding box center [266, 380] width 199 height 31
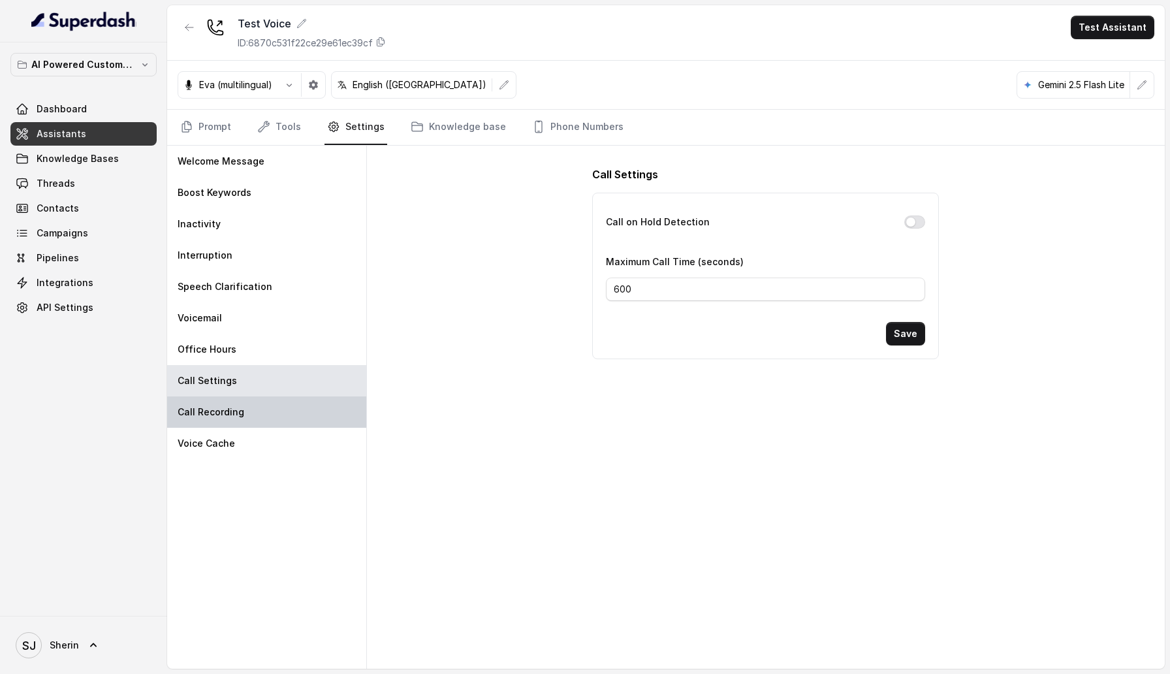
click at [249, 410] on div "Call Recording" at bounding box center [266, 411] width 199 height 31
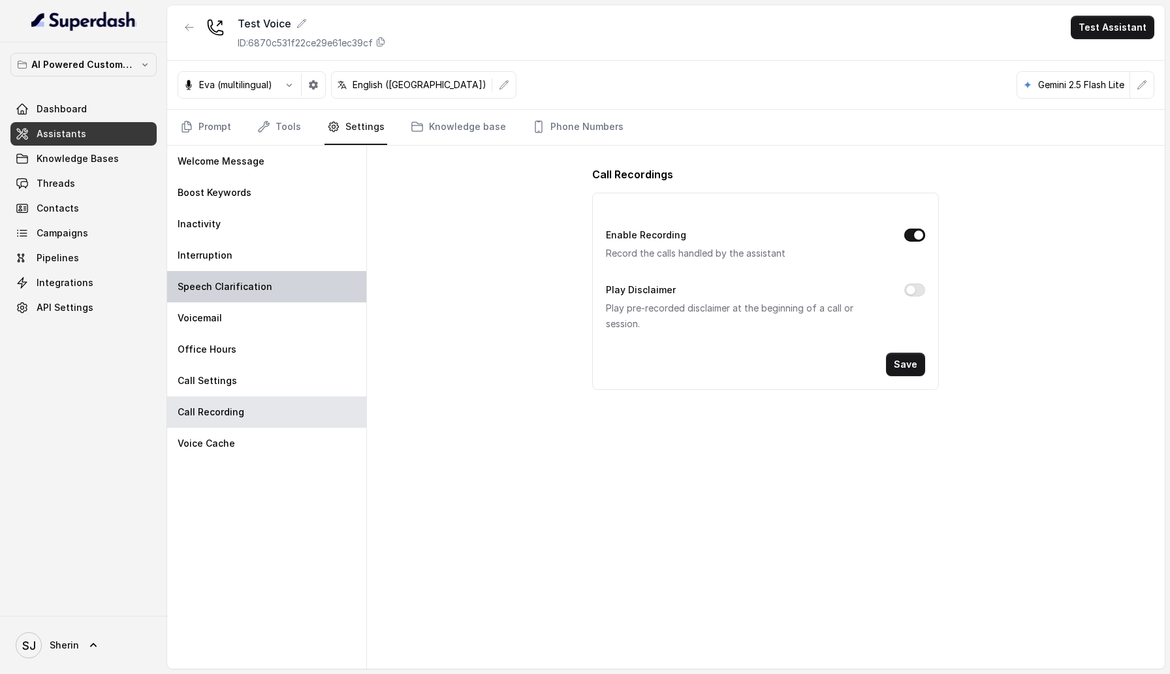
click at [221, 275] on div "Speech Clarification" at bounding box center [266, 286] width 199 height 31
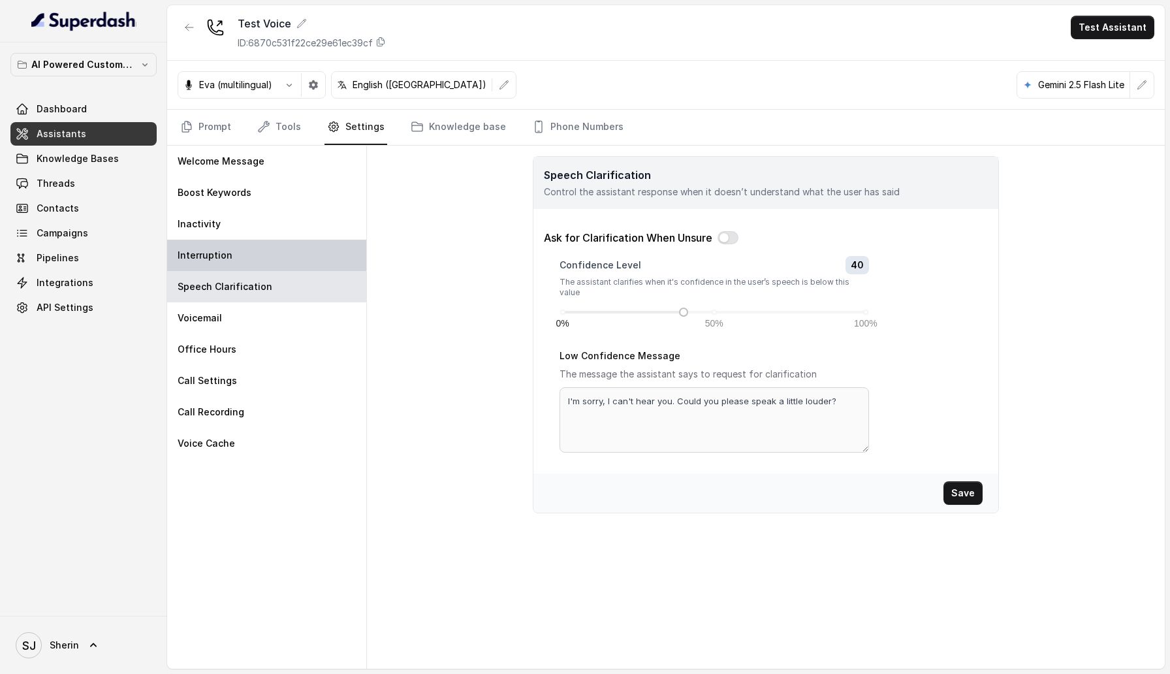
click at [223, 244] on div "Interruption" at bounding box center [266, 255] width 199 height 31
